Goal: Information Seeking & Learning: Check status

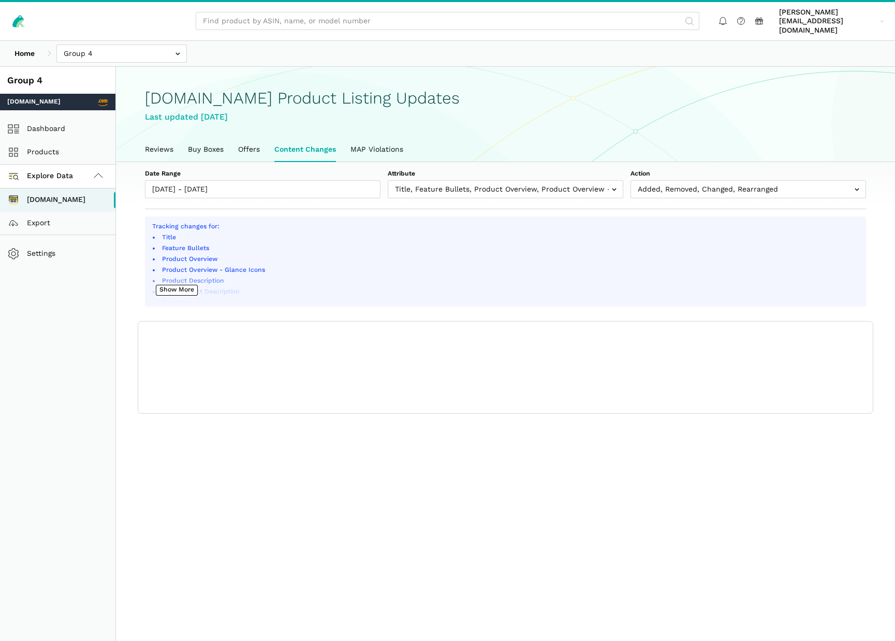
scroll to position [4, 0]
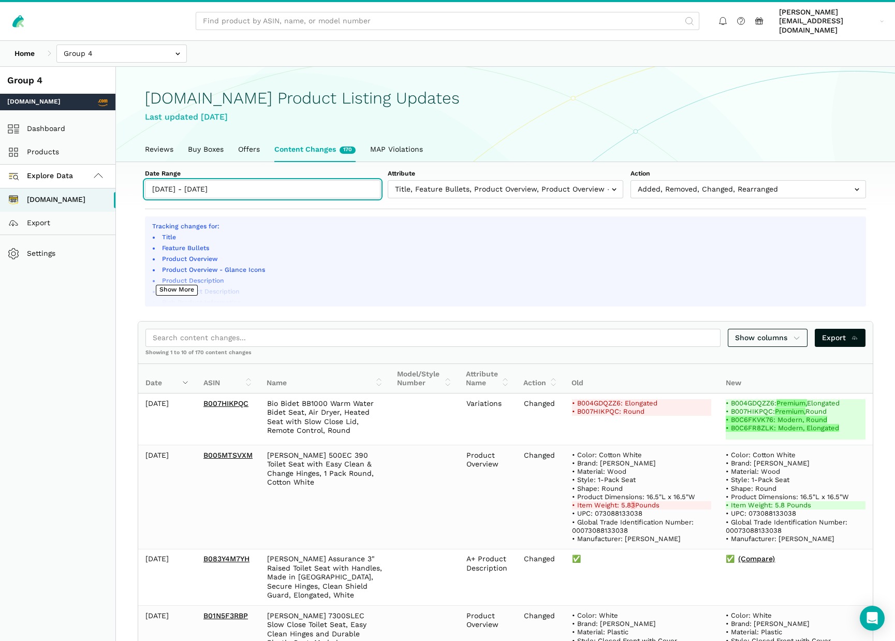
type input "[DATE]"
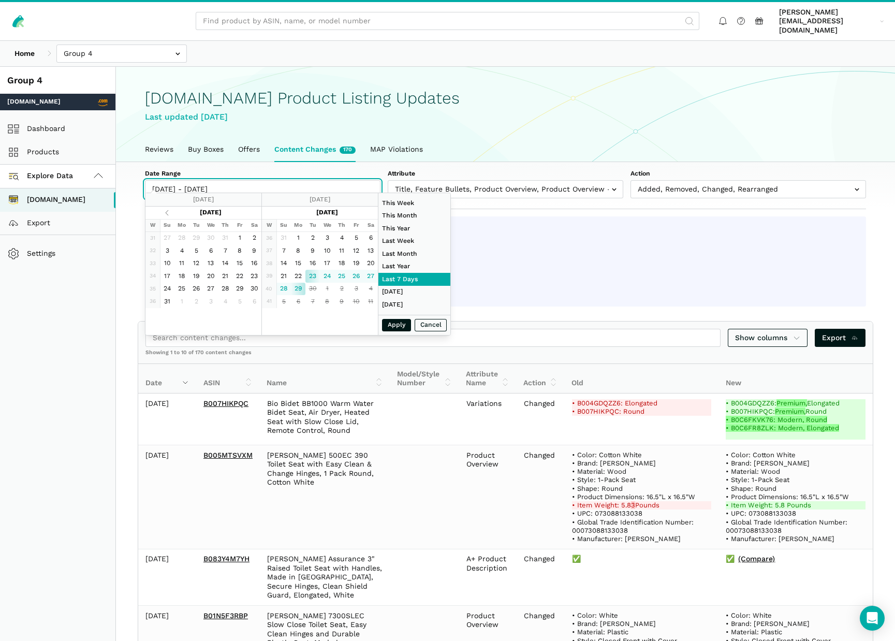
click at [300, 180] on input "[DATE] - [DATE]" at bounding box center [263, 189] width 236 height 18
type input "[DATE]"
click at [394, 326] on button "Apply" at bounding box center [396, 325] width 29 height 13
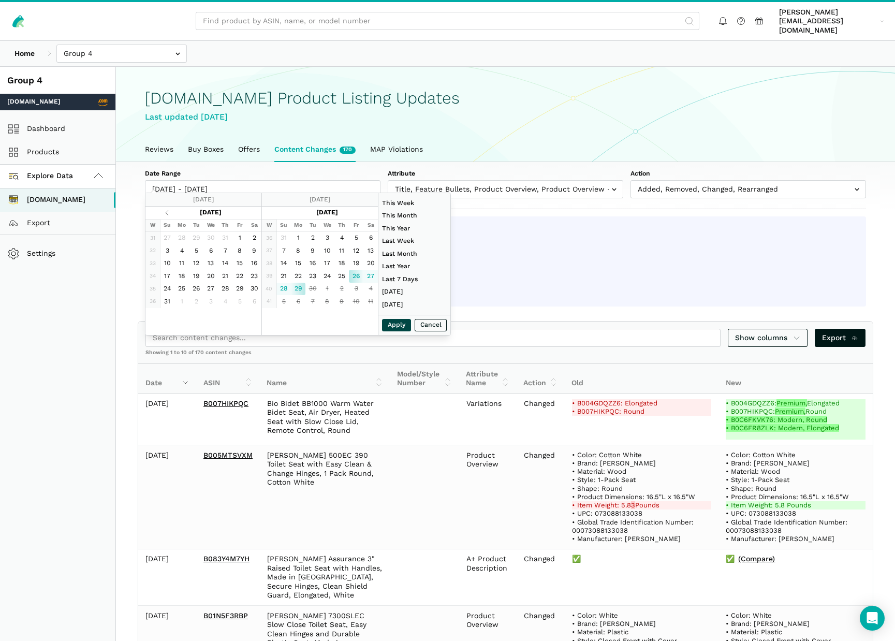
type input "[DATE] - [DATE]"
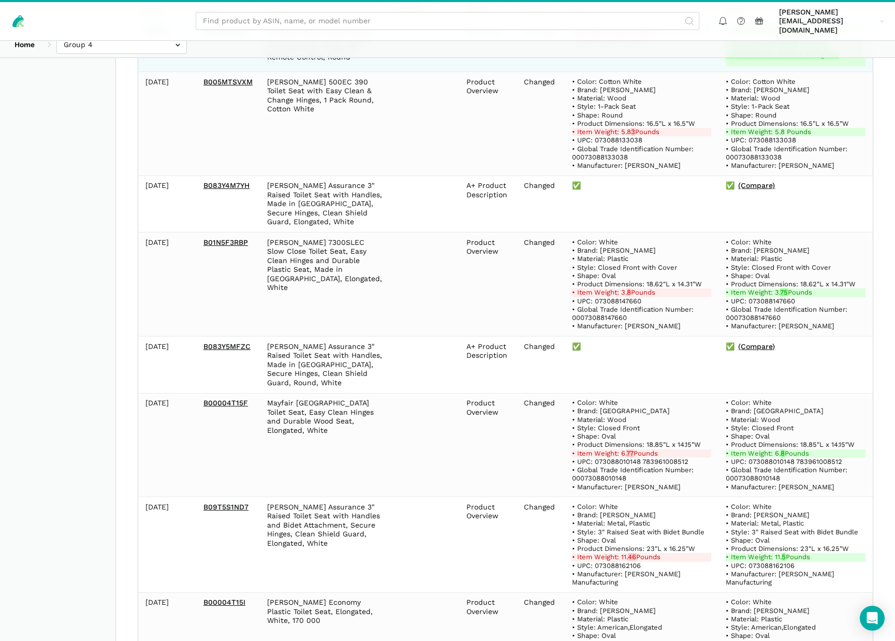
scroll to position [609, 0]
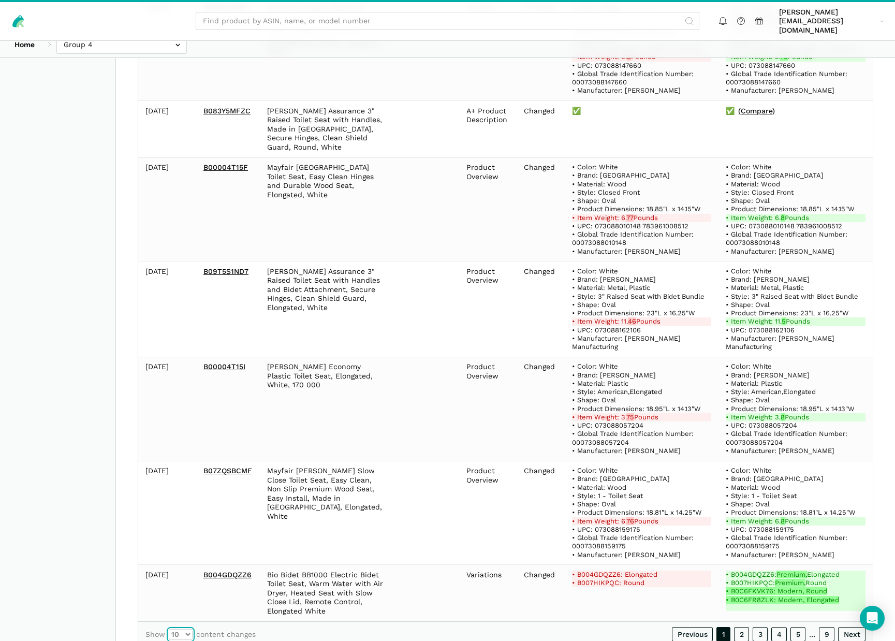
click at [190, 629] on select "10 25 50 100" at bounding box center [181, 634] width 24 height 11
select select "100"
click at [169, 629] on select "10 25 50 100" at bounding box center [181, 634] width 24 height 11
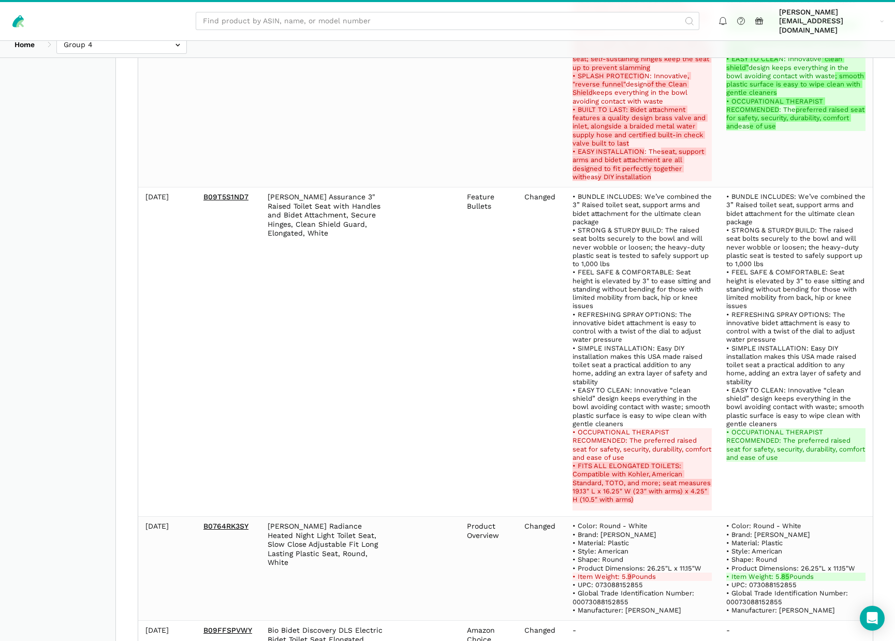
scroll to position [5794, 0]
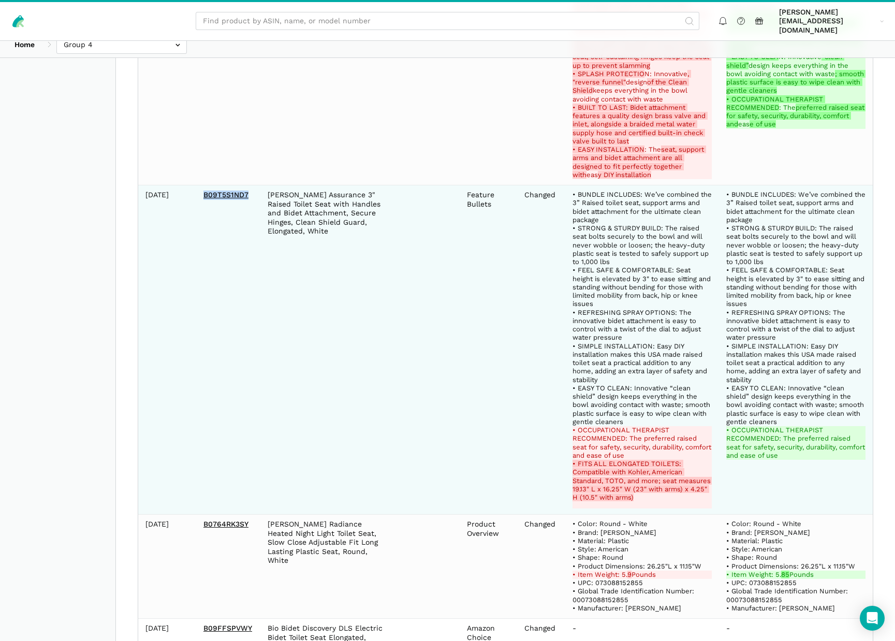
drag, startPoint x: 200, startPoint y: 105, endPoint x: 249, endPoint y: 105, distance: 48.2
click at [249, 185] on td "B09T5S1ND7" at bounding box center [228, 349] width 64 height 329
copy link "B09T5S1ND7"
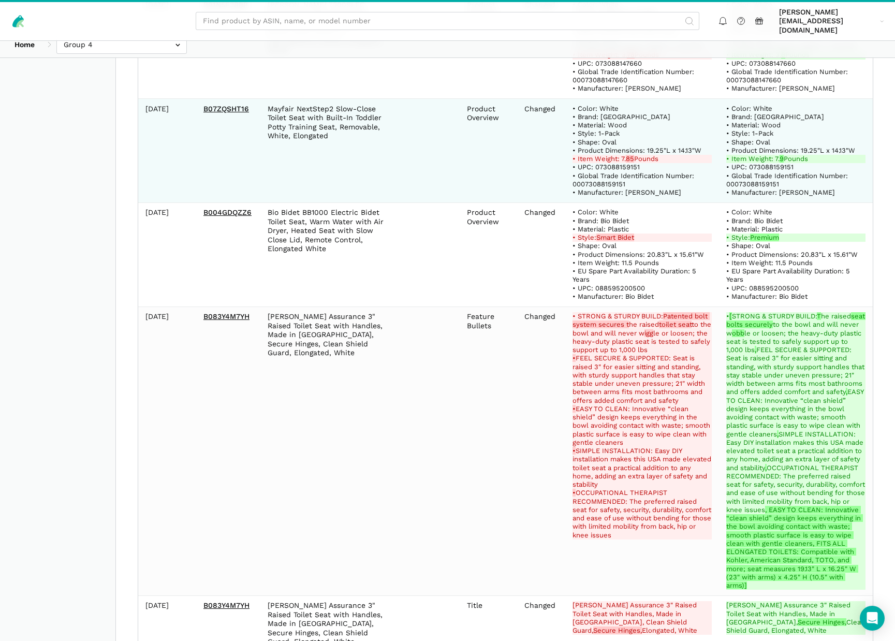
scroll to position [7827, 0]
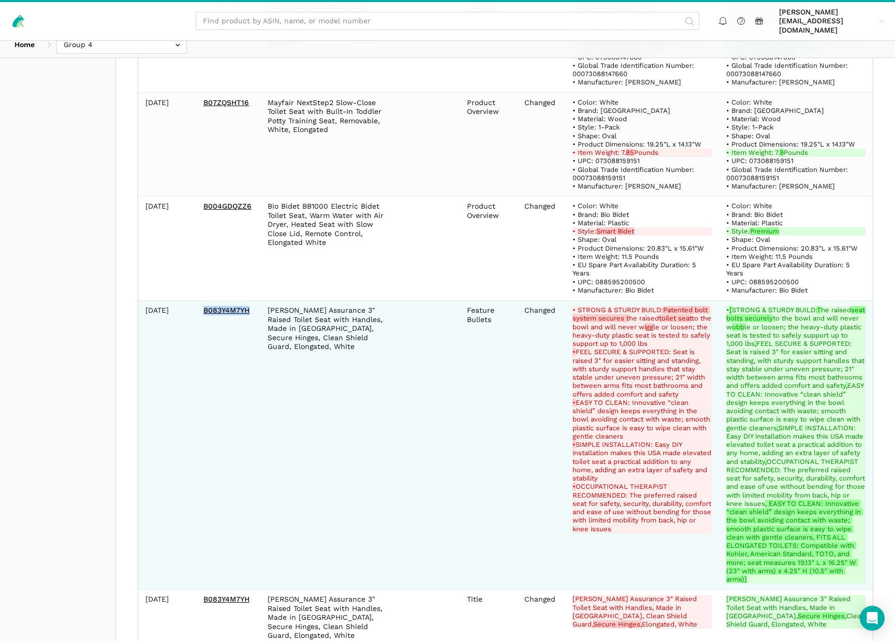
drag, startPoint x: 204, startPoint y: 195, endPoint x: 253, endPoint y: 197, distance: 49.2
click at [253, 300] on td "B083Y4M7YH" at bounding box center [228, 444] width 64 height 289
copy link "B083Y4M7YH"
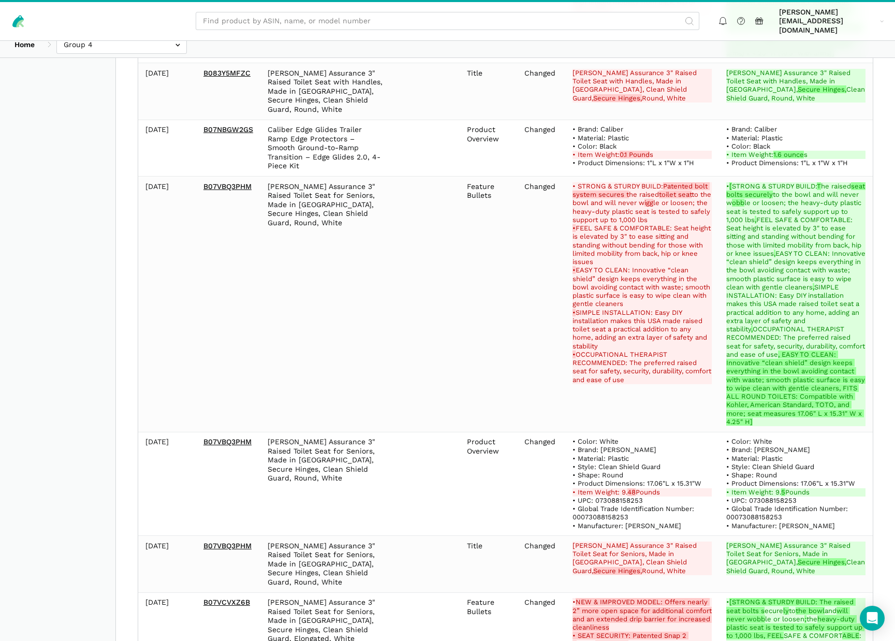
scroll to position [8956, 0]
